Goal: Information Seeking & Learning: Compare options

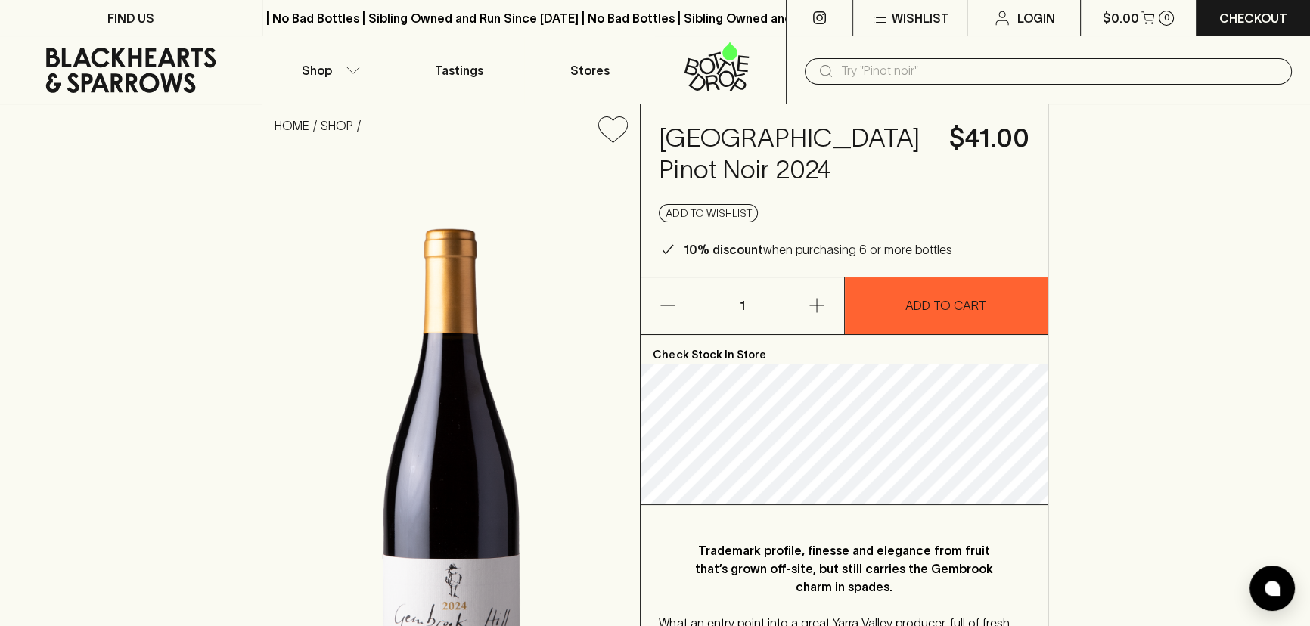
drag, startPoint x: 832, startPoint y: 170, endPoint x: 653, endPoint y: 132, distance: 183.2
click at [653, 132] on div "Gembrook Hill Village Pinot Noir 2024 $41.00 Add to wishlist 10% discount when …" at bounding box center [844, 190] width 406 height 172
copy h4 "Gembrook Hill Village Pinot Noir 2024"
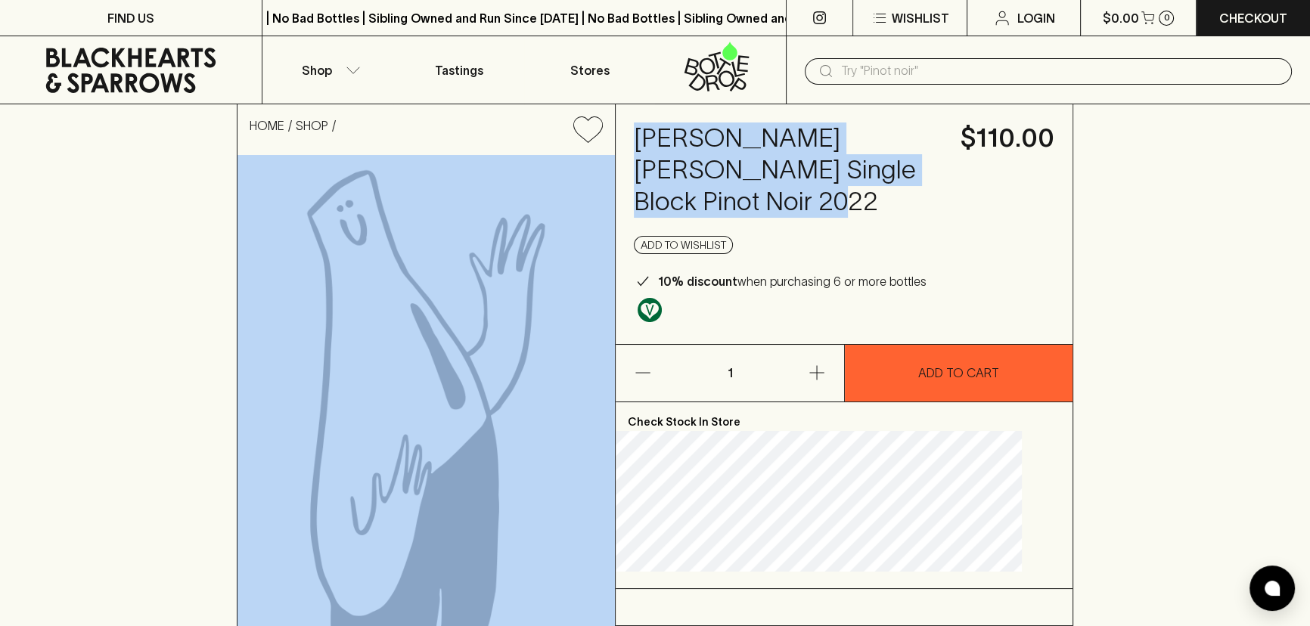
drag, startPoint x: 832, startPoint y: 203, endPoint x: 627, endPoint y: 129, distance: 217.7
click at [627, 129] on div "HOME SHOP [PERSON_NAME] [PERSON_NAME] Single Block Pinot Noir 2022 $110.00 Add …" at bounding box center [655, 434] width 836 height 661
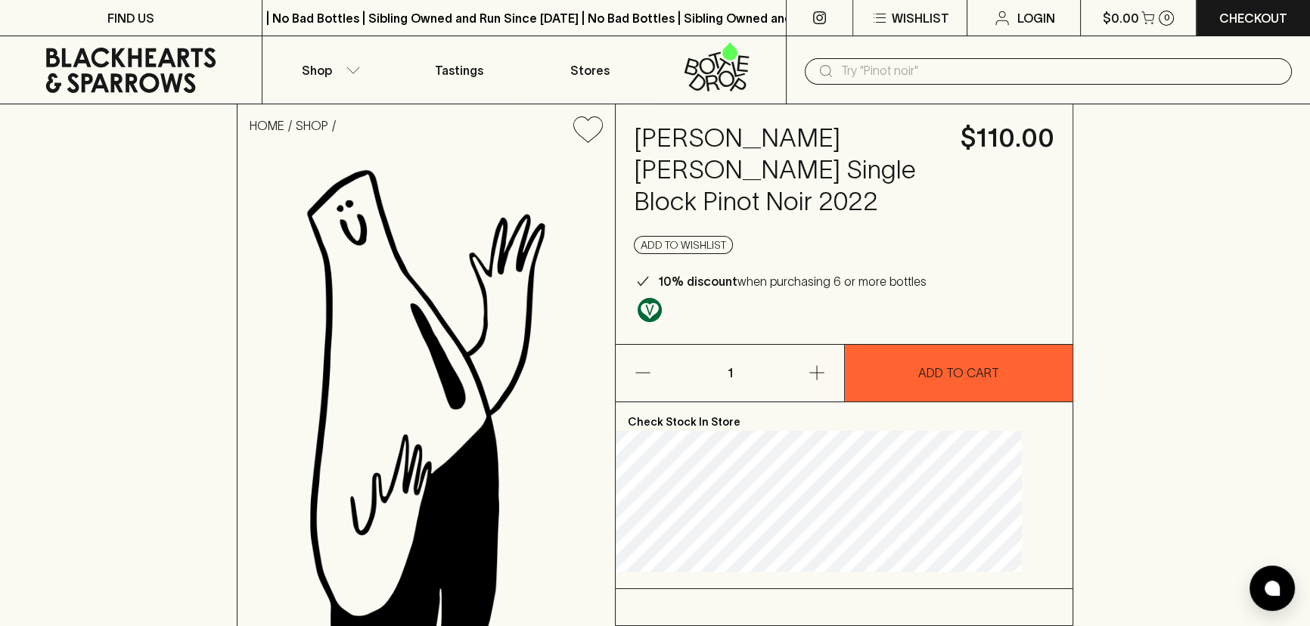
click at [957, 210] on div "Stefano Lubiana La Roccia Single Block Pinot Noir 2022 $110.00 Add to wishlist …" at bounding box center [844, 224] width 457 height 240
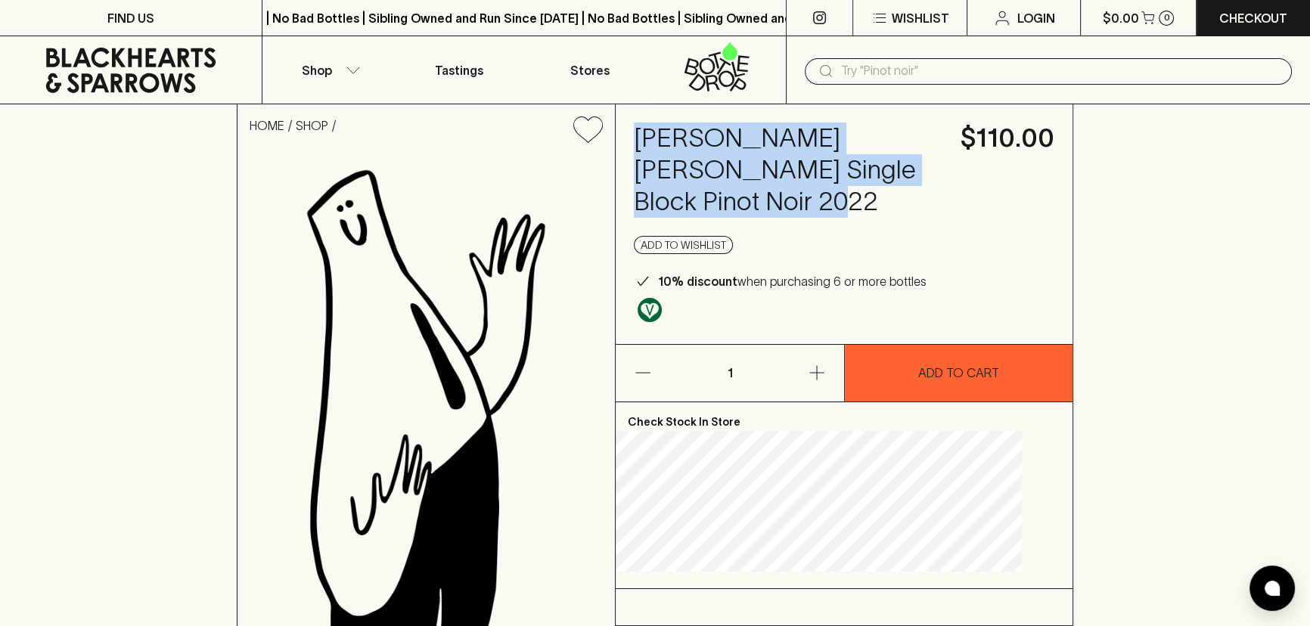
drag, startPoint x: 862, startPoint y: 200, endPoint x: 663, endPoint y: 132, distance: 210.5
click at [663, 132] on h4 "Stefano Lubiana La Roccia Single Block Pinot Noir 2022" at bounding box center [788, 170] width 309 height 95
copy h4 "Stefano Lubiana La Roccia Single Block Pinot Noir 2022"
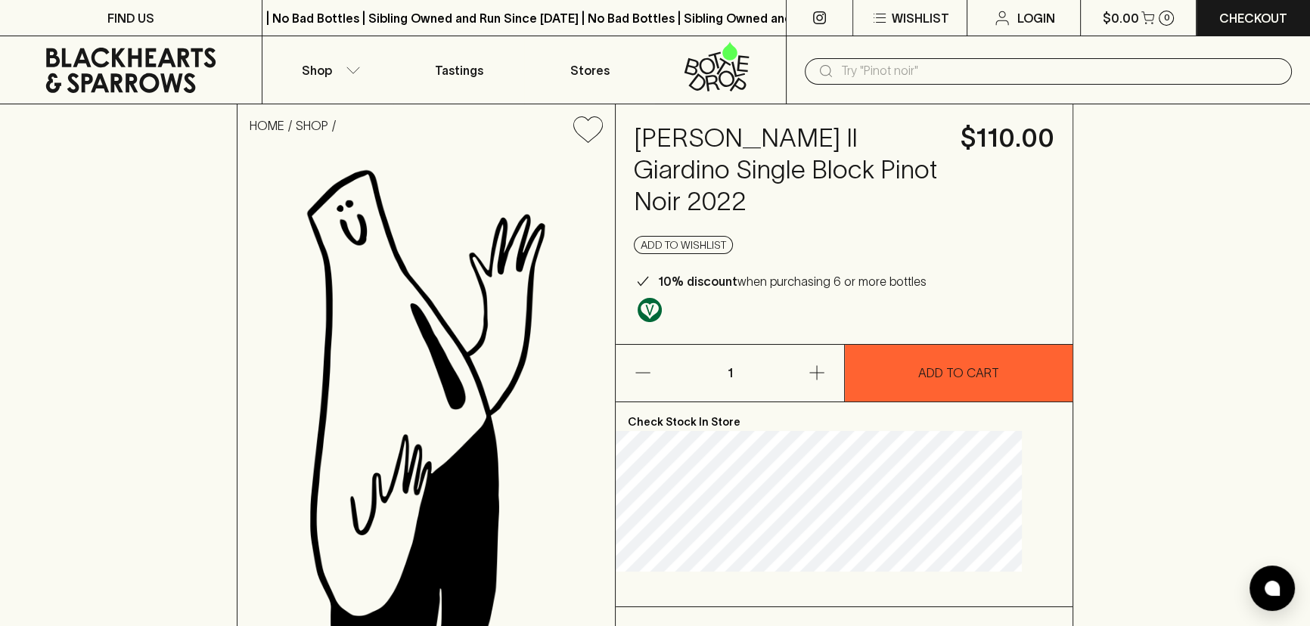
drag, startPoint x: 827, startPoint y: 204, endPoint x: 662, endPoint y: 140, distance: 176.9
click at [662, 140] on h4 "[PERSON_NAME] Il Giardino Single Block Pinot Noir 2022" at bounding box center [788, 170] width 309 height 95
copy h4 "[PERSON_NAME] Il Giardino Single Block Pinot Noir 2022"
